Goal: Transaction & Acquisition: Purchase product/service

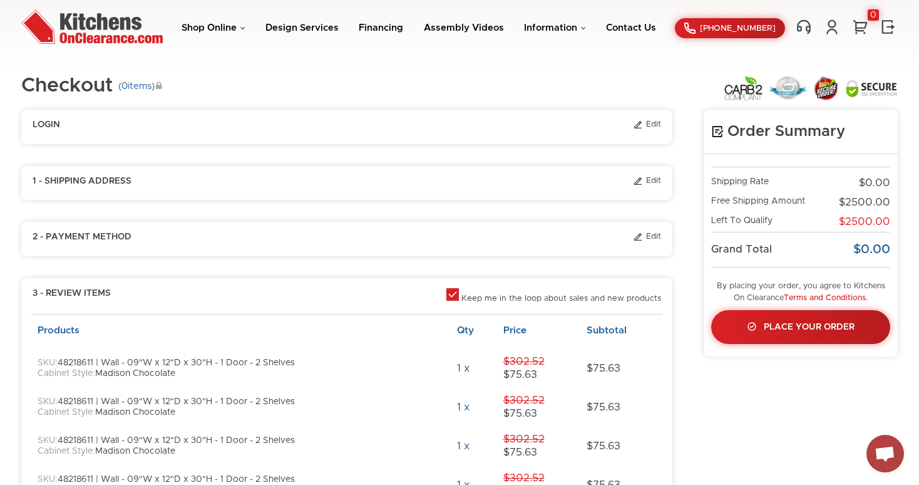
click at [116, 32] on img at bounding box center [91, 26] width 141 height 34
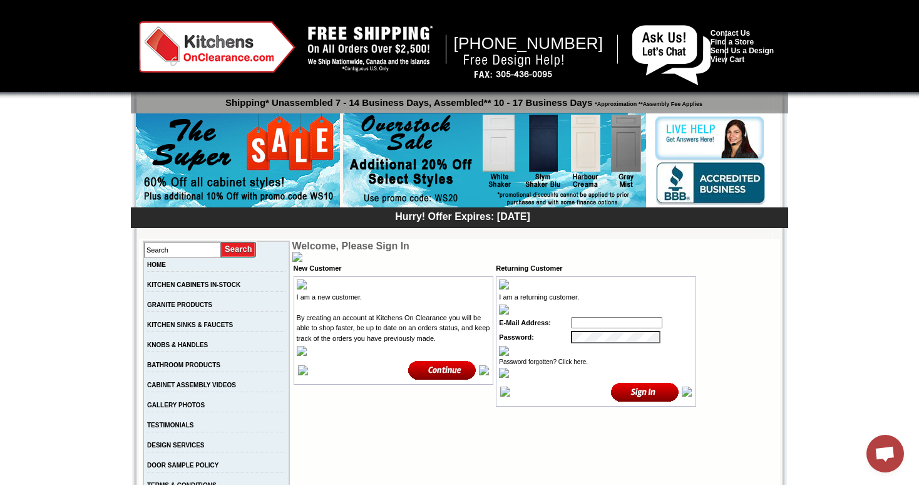
type input "[EMAIL_ADDRESS][DOMAIN_NAME]"
click at [645, 386] on input "image" at bounding box center [645, 391] width 68 height 21
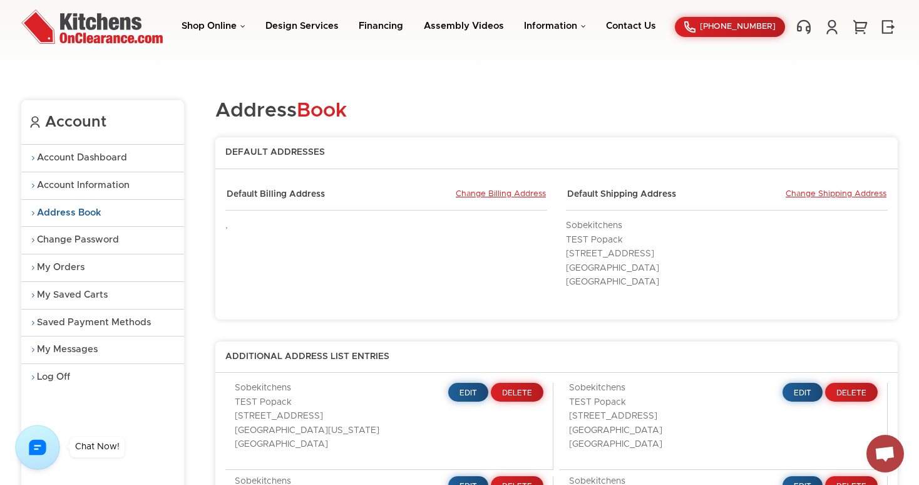
click at [117, 20] on img at bounding box center [91, 26] width 141 height 34
click at [90, 162] on link "Account Dashboard" at bounding box center [102, 158] width 163 height 27
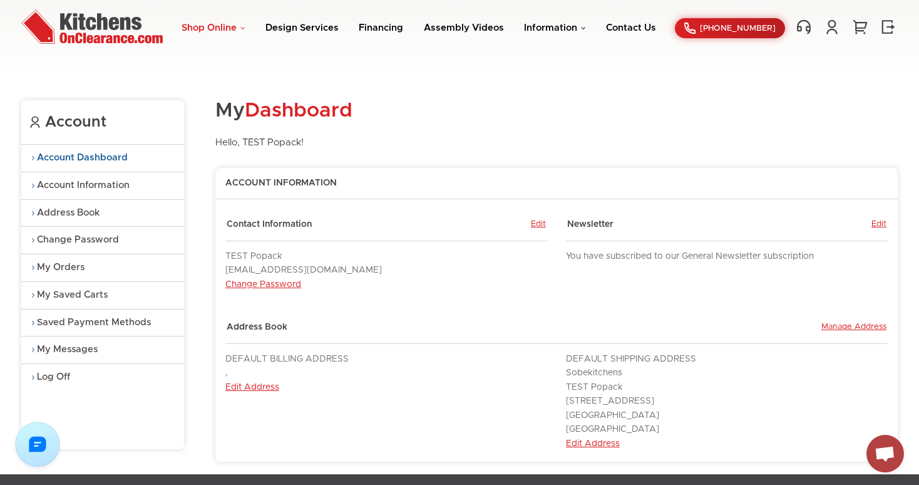
click at [242, 28] on link "Shop Online" at bounding box center [214, 27] width 64 height 9
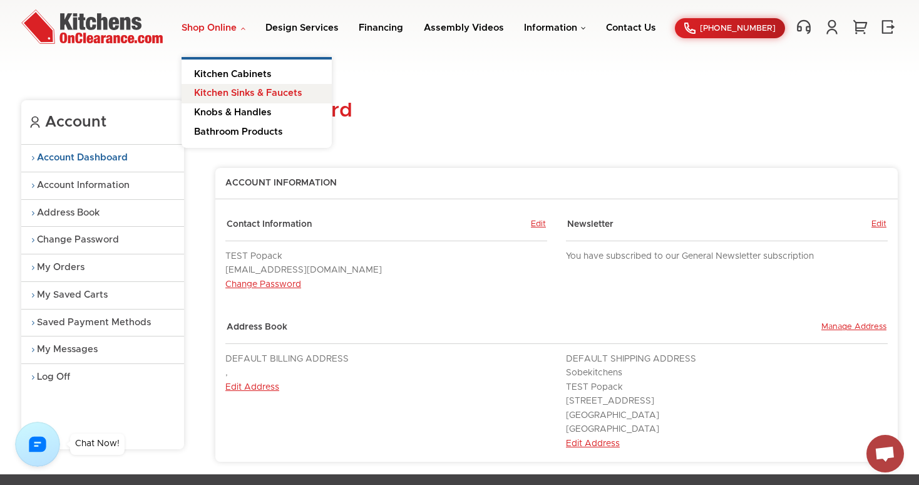
click at [244, 95] on link "Kitchen Sinks & Faucets" at bounding box center [257, 93] width 150 height 19
